Goal: Communication & Community: Answer question/provide support

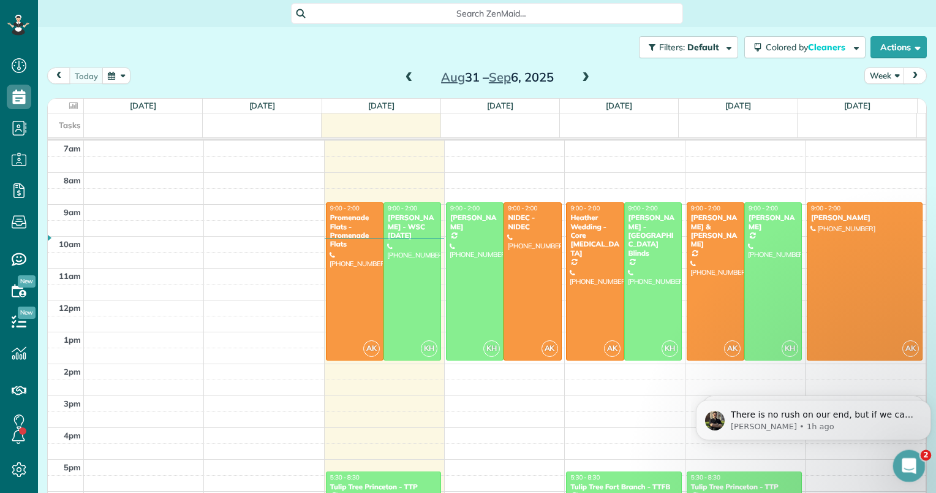
drag, startPoint x: 1797, startPoint y: 915, endPoint x: 903, endPoint y: 464, distance: 1001.5
click at [903, 464] on icon "Open Intercom Messenger" at bounding box center [908, 464] width 20 height 20
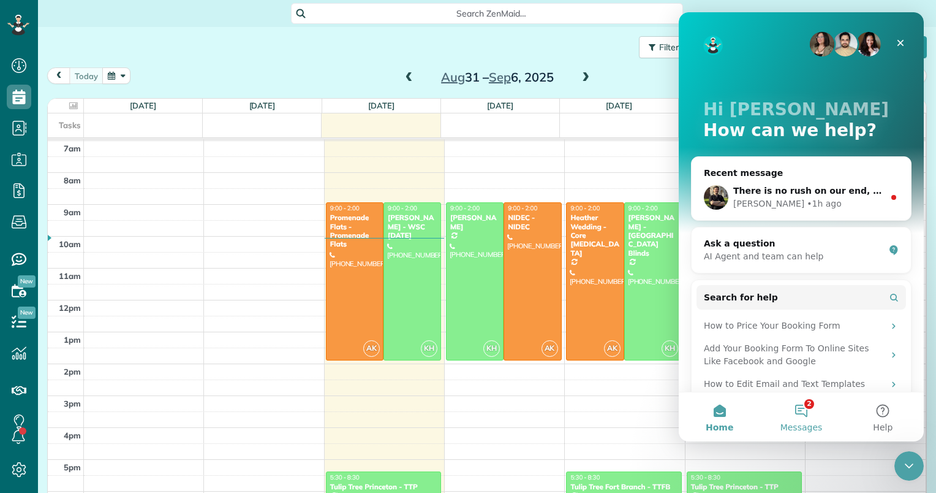
click at [811, 400] on button "2 Messages" at bounding box center [802, 416] width 82 height 49
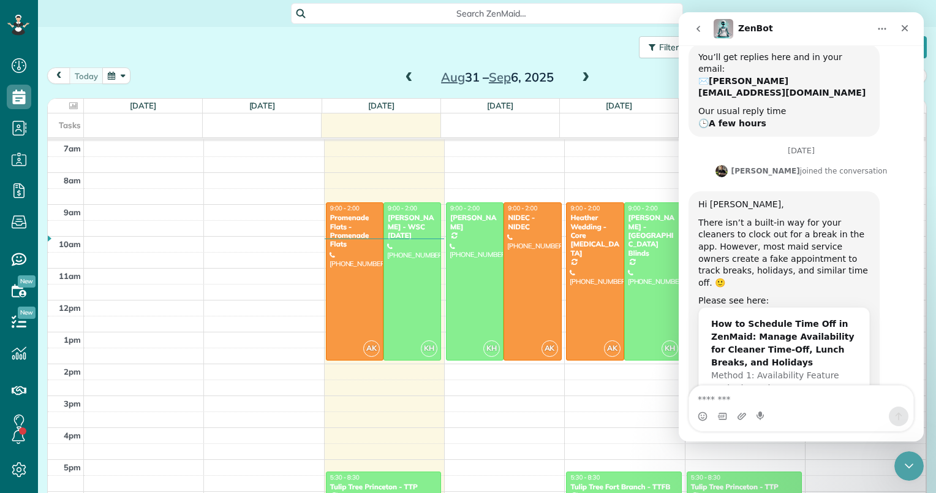
scroll to position [359, 0]
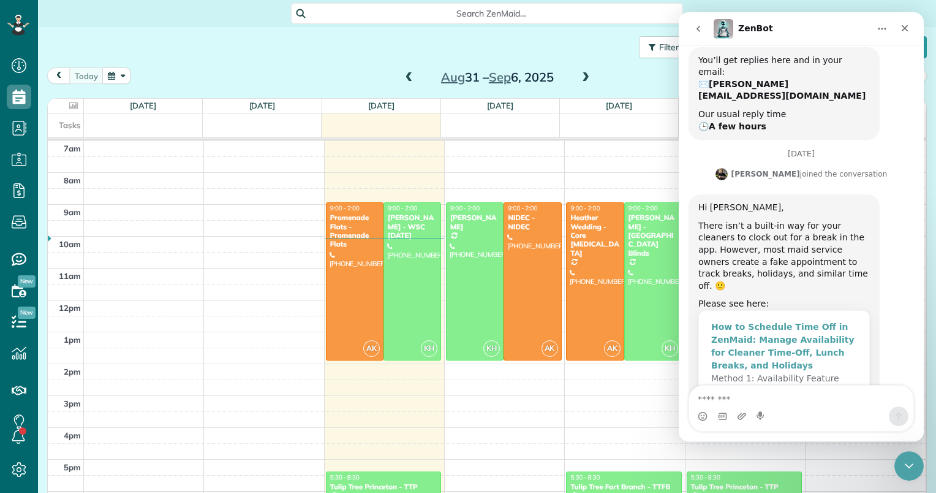
click at [832, 372] on div "Method 1: Availability Feature Method 2: Using…" at bounding box center [785, 385] width 146 height 26
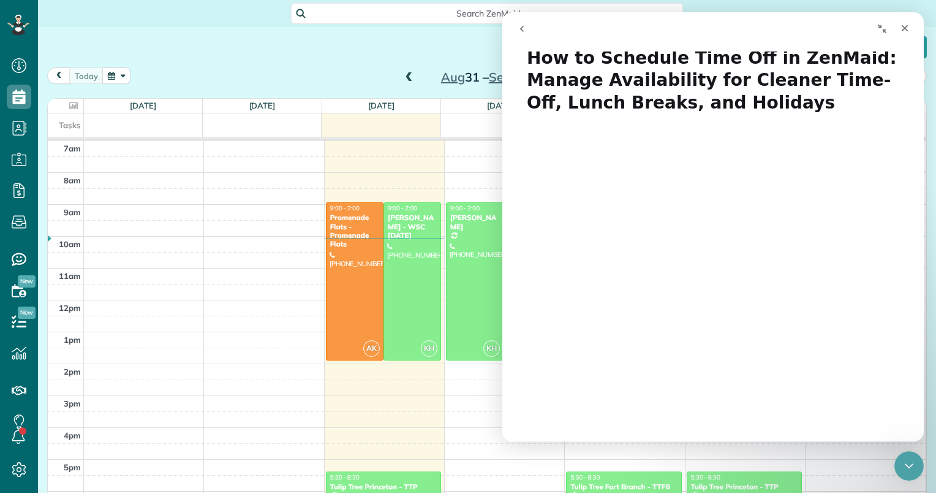
scroll to position [0, 0]
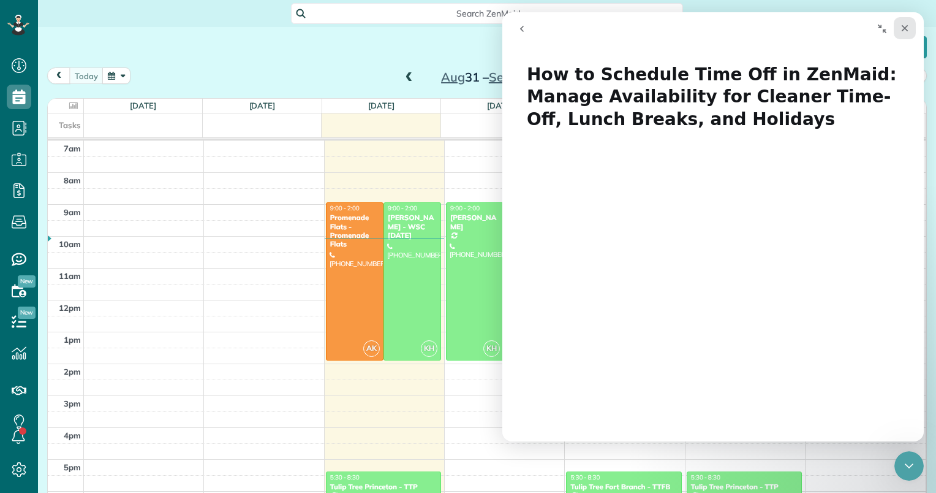
click at [903, 29] on icon "Close" at bounding box center [905, 28] width 7 height 7
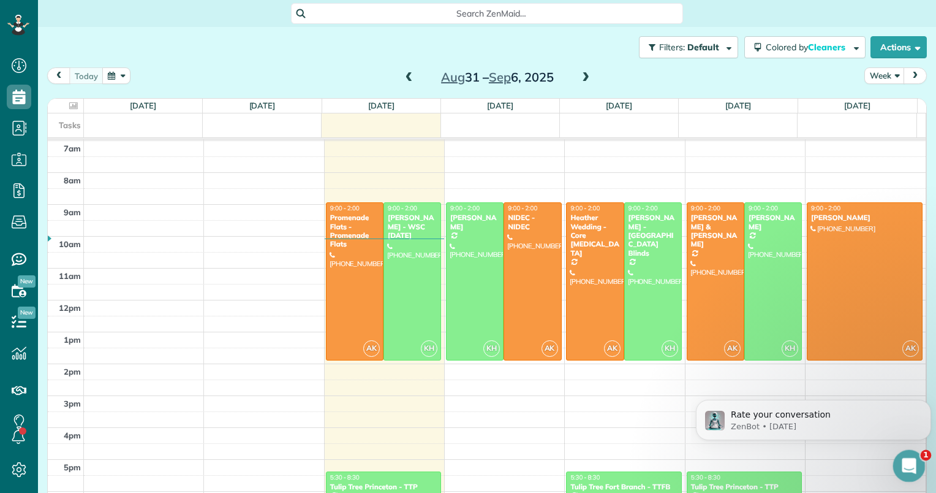
click at [904, 455] on icon "Open Intercom Messenger" at bounding box center [908, 464] width 20 height 20
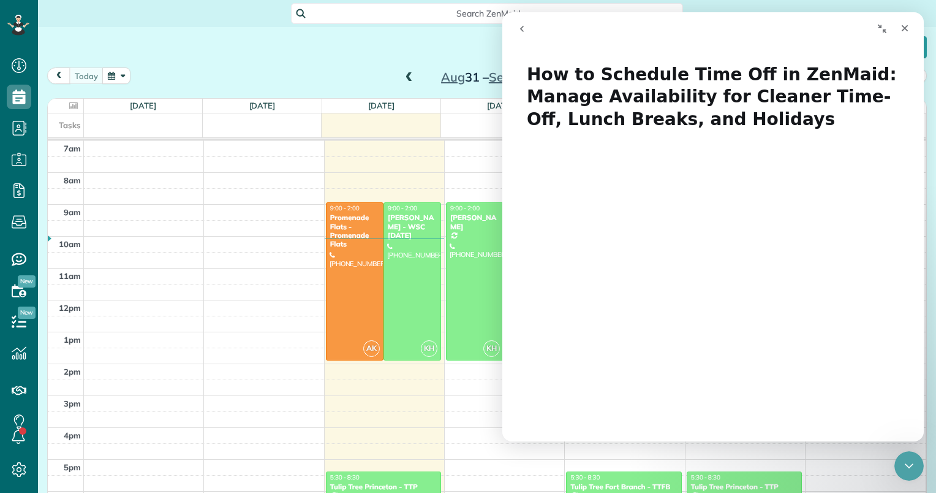
click at [521, 26] on icon "go back" at bounding box center [522, 29] width 10 height 10
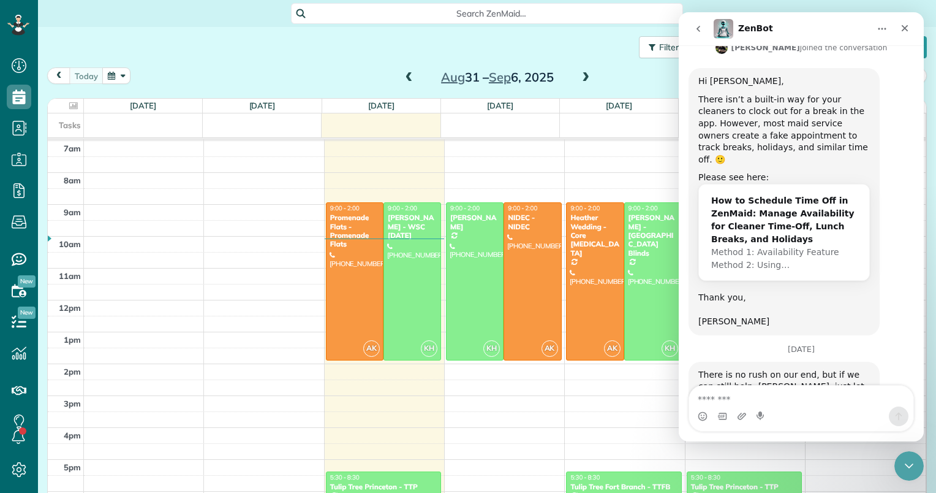
scroll to position [497, 0]
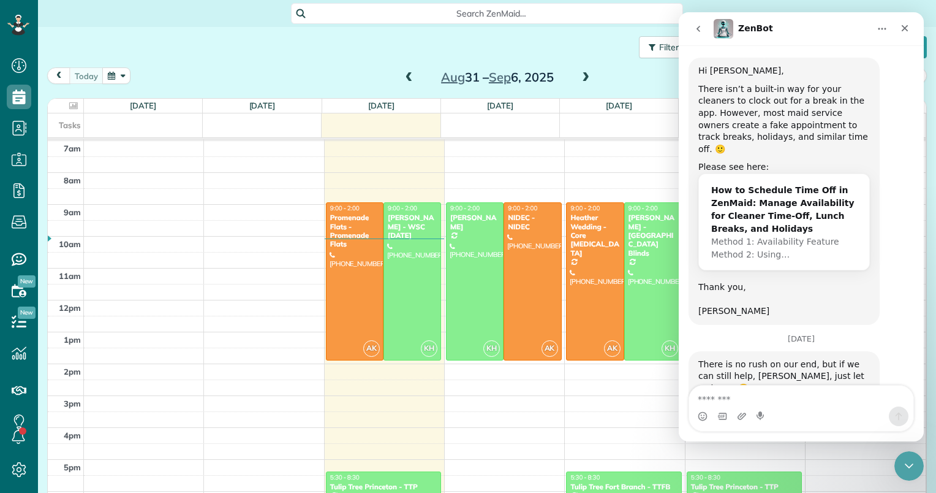
click at [705, 22] on button "go back" at bounding box center [698, 28] width 23 height 23
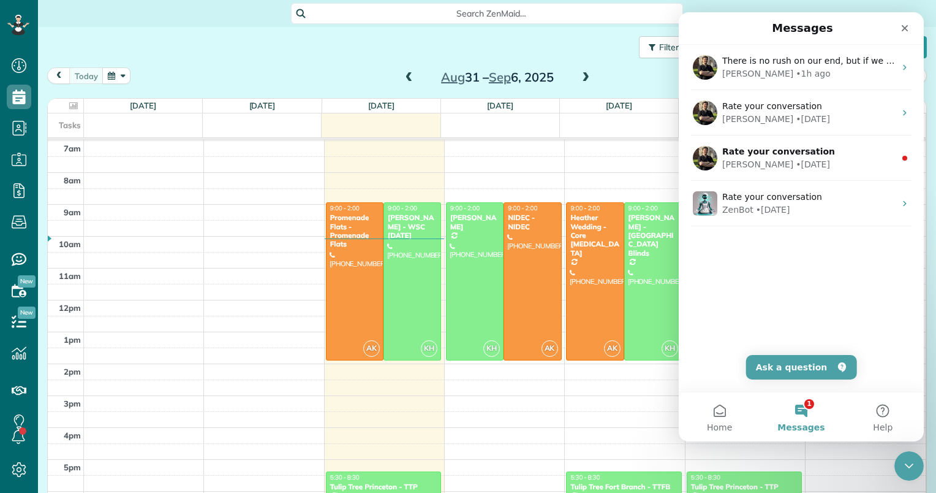
scroll to position [0, 0]
click at [807, 419] on button "1 Messages" at bounding box center [802, 416] width 82 height 49
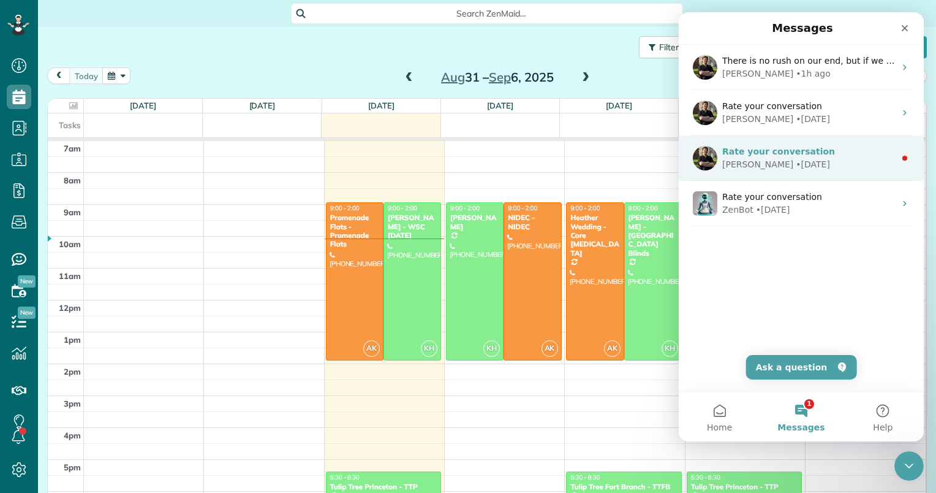
click at [802, 159] on div "[PERSON_NAME] • [DATE]" at bounding box center [809, 164] width 173 height 13
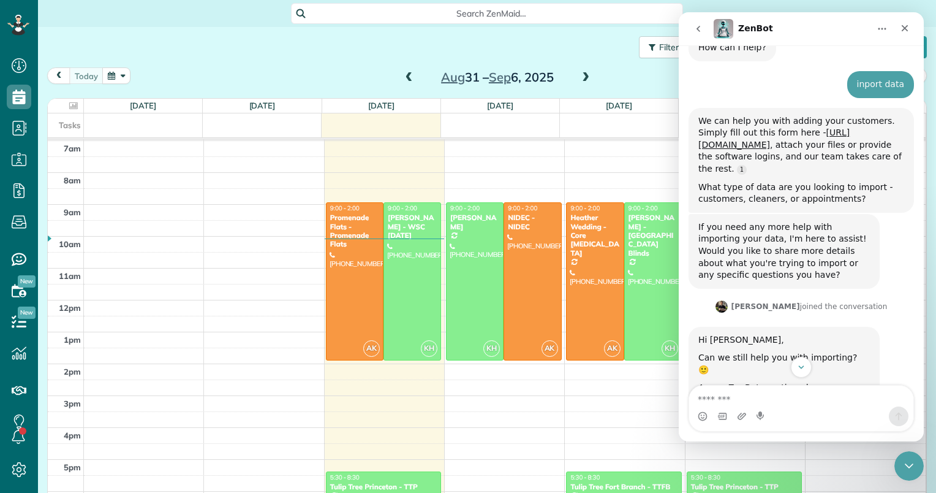
scroll to position [96, 0]
click at [798, 399] on textarea "Message…" at bounding box center [801, 395] width 224 height 21
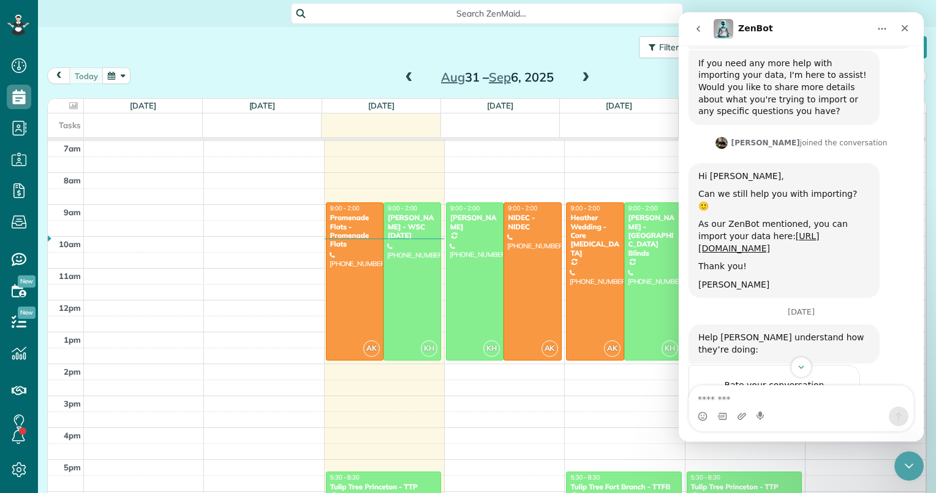
scroll to position [299, 0]
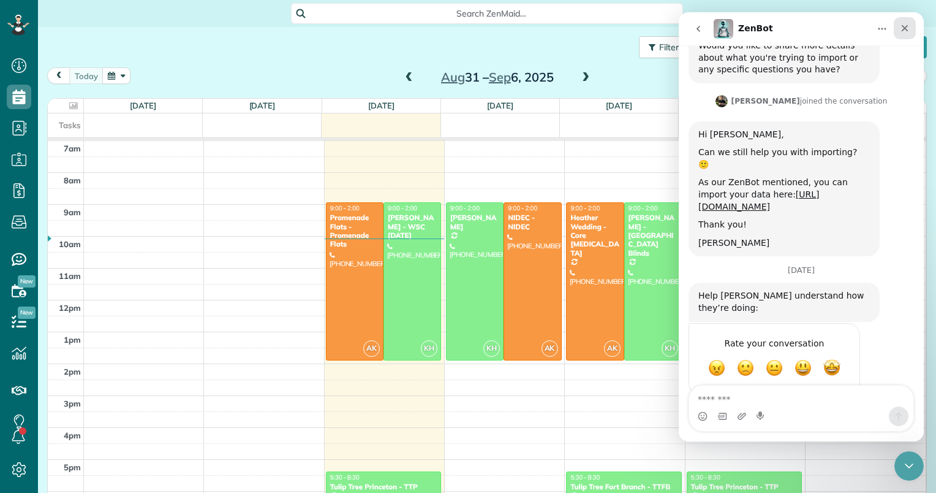
click at [906, 36] on div "Close" at bounding box center [905, 28] width 22 height 22
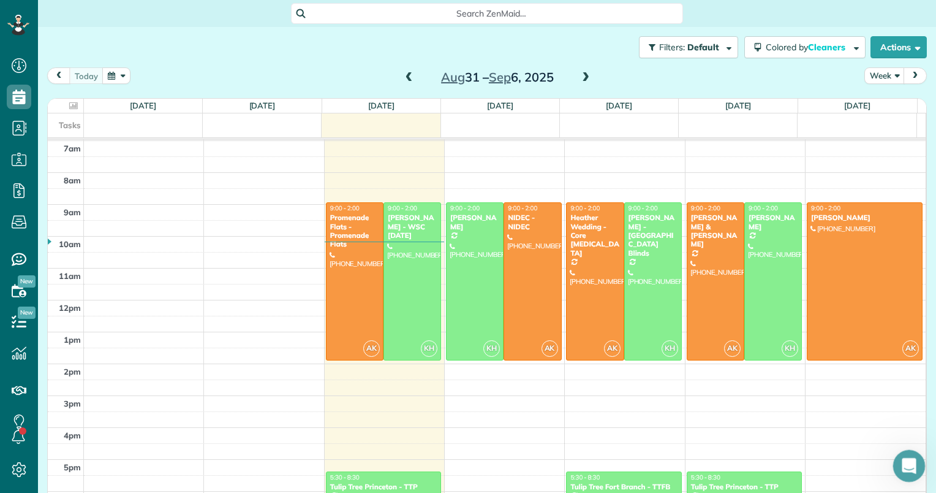
click at [913, 457] on div "Open Intercom Messenger" at bounding box center [907, 464] width 40 height 40
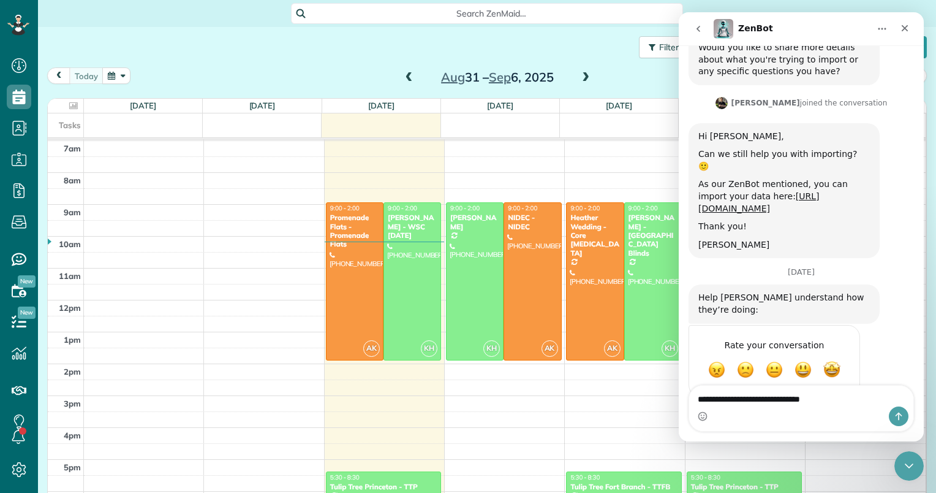
type textarea "**********"
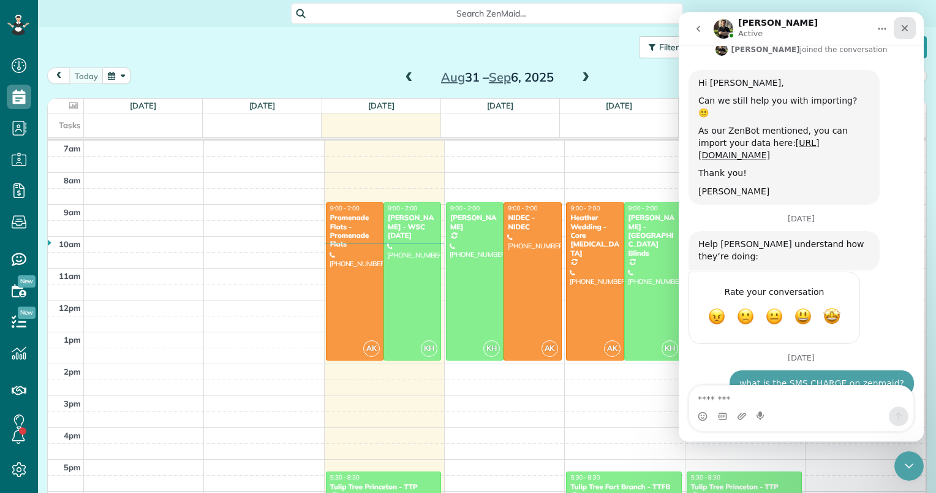
click at [904, 31] on icon "Close" at bounding box center [905, 28] width 10 height 10
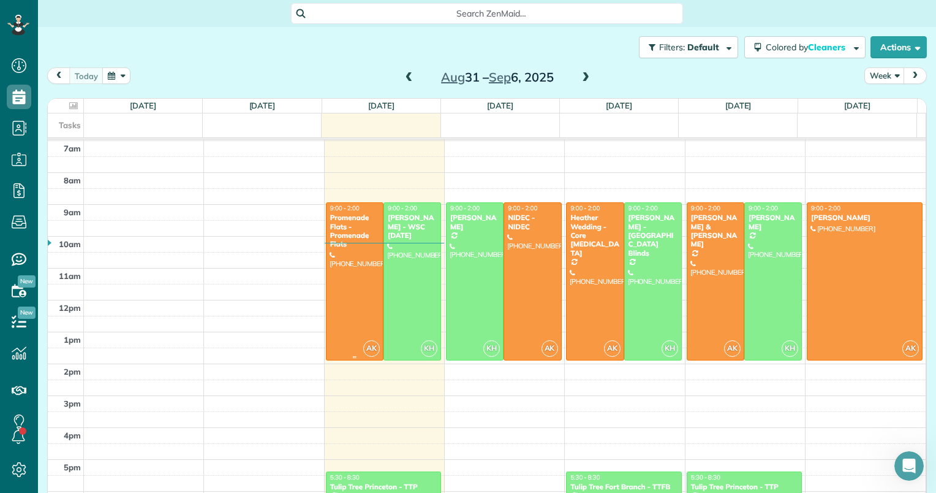
click at [352, 311] on div at bounding box center [355, 281] width 56 height 157
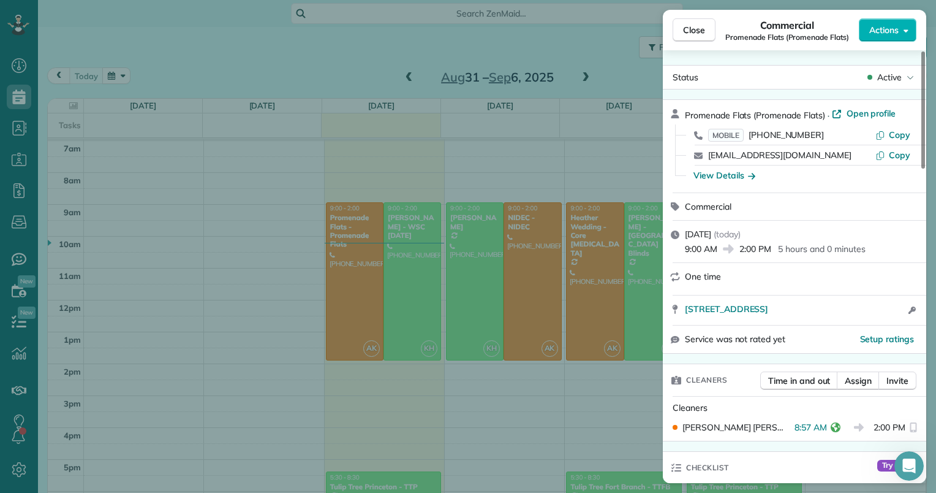
click at [401, 282] on div "Close Commercial Promenade Flats (Promenade Flats) Actions Status Active Promen…" at bounding box center [468, 246] width 936 height 493
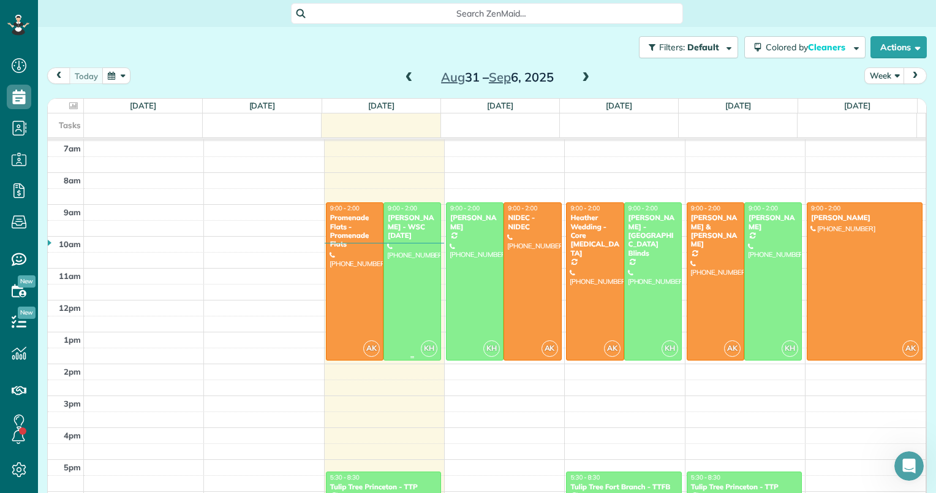
click at [401, 282] on div at bounding box center [412, 281] width 56 height 157
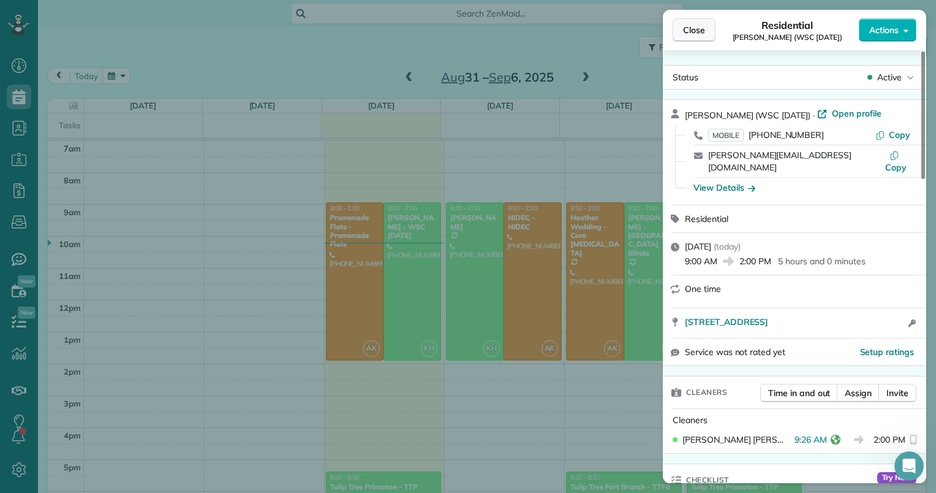
click at [696, 32] on span "Close" at bounding box center [694, 30] width 22 height 12
